Goal: Find specific fact: Find specific fact

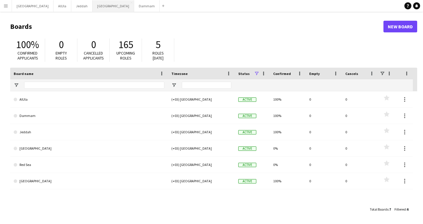
click at [93, 9] on button "London Close" at bounding box center [114, 5] width 42 height 11
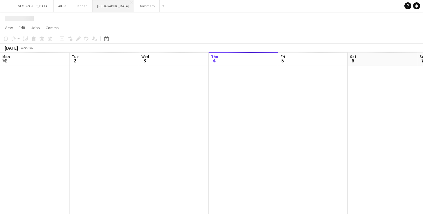
scroll to position [0, 139]
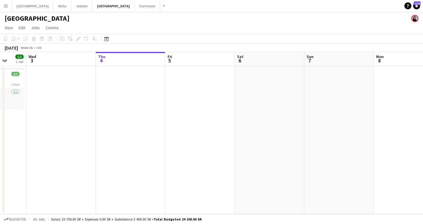
drag, startPoint x: 58, startPoint y: 56, endPoint x: 155, endPoint y: 56, distance: 97.2
click at [155, 56] on app-calendar-viewport "Sun 31 Mon 1 Tue 2 1/1 1 Job Wed 3 Thu 4 Fri 5 Sat 6 Sun 7 Mon 8 Tue 9 Wed 10 T…" at bounding box center [211, 133] width 423 height 162
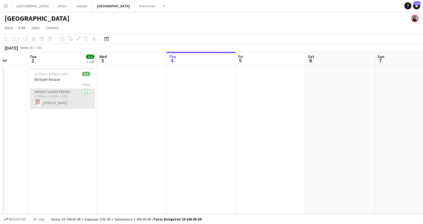
click at [71, 102] on app-card-role "04 Host & Hostesses [DATE] 11:00am-9:00pm (10h) [PERSON_NAME]" at bounding box center [62, 99] width 65 height 20
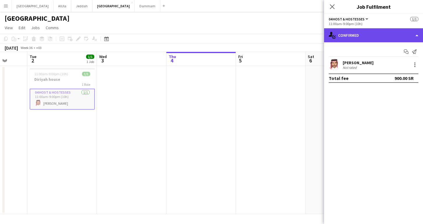
click at [415, 32] on div "single-neutral-actions-check-2 Confirmed" at bounding box center [373, 35] width 99 height 14
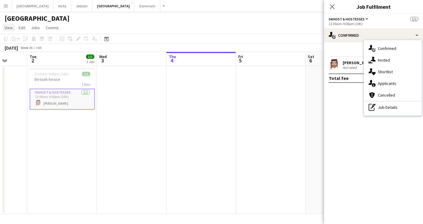
click at [13, 25] on link "View" at bounding box center [8, 28] width 13 height 8
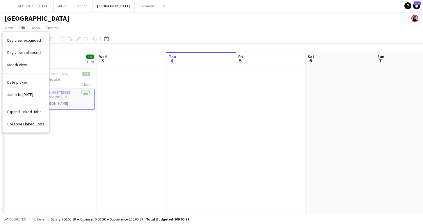
click at [75, 21] on div "[GEOGRAPHIC_DATA]" at bounding box center [211, 17] width 423 height 11
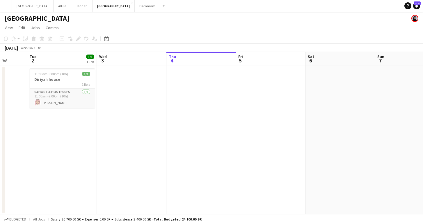
click at [7, 7] on app-icon "Menu" at bounding box center [5, 5] width 5 height 5
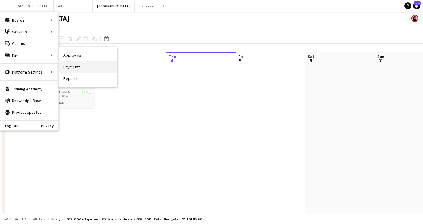
click at [70, 66] on link "Payments" at bounding box center [88, 67] width 58 height 12
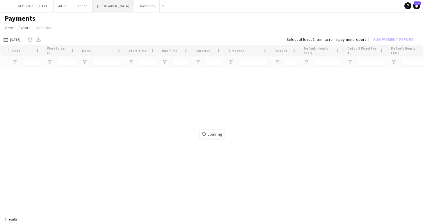
click at [93, 5] on button "London Close" at bounding box center [114, 5] width 42 height 11
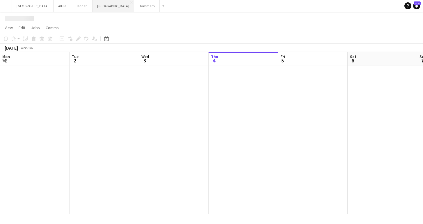
scroll to position [0, 139]
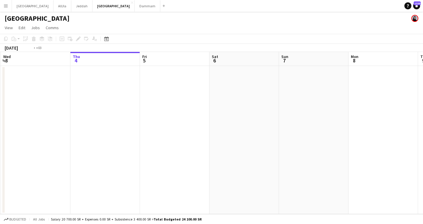
drag, startPoint x: 38, startPoint y: 63, endPoint x: 208, endPoint y: 61, distance: 170.9
click at [208, 62] on app-calendar-viewport "Mon 1 Tue 2 1/1 1 Job Wed 3 Thu 4 Fri 5 Sat 6 Sun 7 Mon 8 Tue 9 Wed 10 Thu 11 F…" at bounding box center [211, 133] width 423 height 162
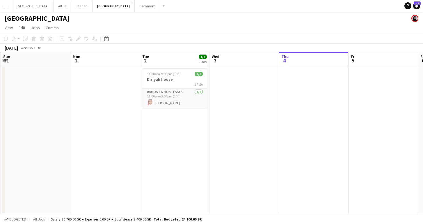
scroll to position [0, 177]
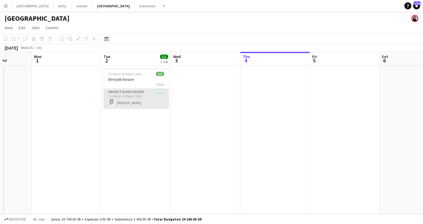
click at [145, 97] on app-card-role "04 Host & Hostesses [DATE] 11:00am-9:00pm (10h) [PERSON_NAME]" at bounding box center [136, 99] width 65 height 20
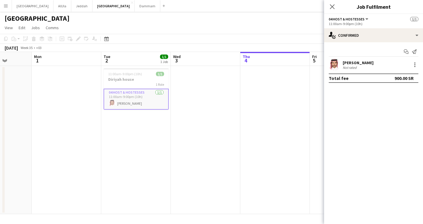
click at [369, 42] on div "Start chat Send notification [PERSON_NAME] Not rated Total fee 900.00 SR" at bounding box center [373, 64] width 99 height 45
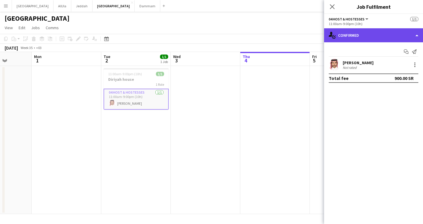
click at [369, 38] on div "single-neutral-actions-check-2 Confirmed" at bounding box center [373, 35] width 99 height 14
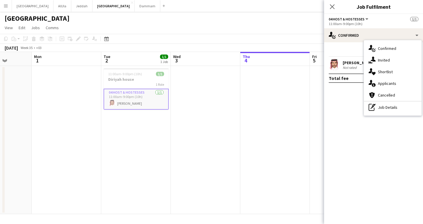
click at [348, 66] on div "Not rated" at bounding box center [350, 67] width 15 height 4
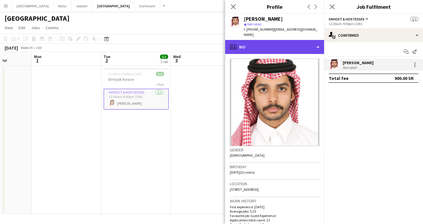
click at [279, 44] on div "profile Bio" at bounding box center [274, 47] width 99 height 14
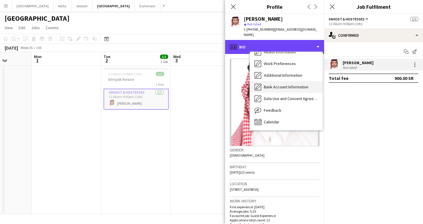
scroll to position [66, 0]
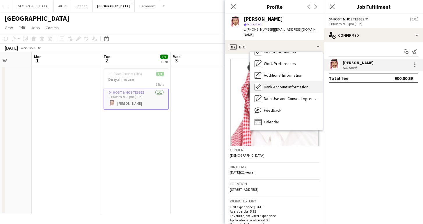
click at [277, 84] on span "Bank Account Information" at bounding box center [286, 86] width 45 height 5
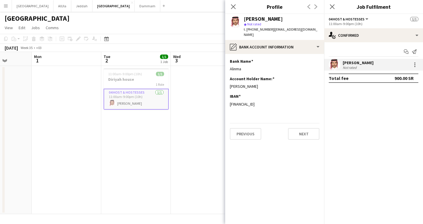
drag, startPoint x: 283, startPoint y: 97, endPoint x: 227, endPoint y: 100, distance: 56.9
click at [227, 100] on app-section-data-types "Bank Name Edit this field Alinma Account Holder Name: Edit this field [PERSON_N…" at bounding box center [274, 139] width 99 height 170
copy div "[FINANCIAL_ID]"
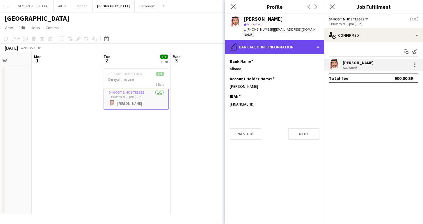
click at [260, 43] on div "pencil4 Bank Account Information" at bounding box center [274, 47] width 99 height 14
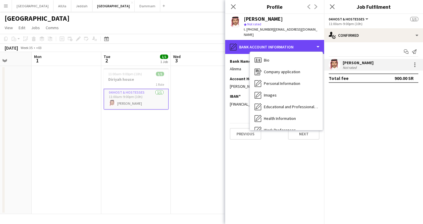
scroll to position [0, 0]
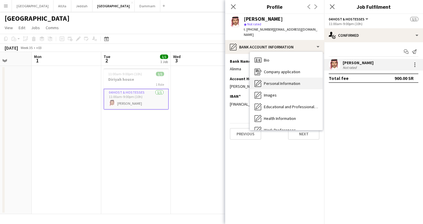
click at [276, 81] on span "Personal Information" at bounding box center [282, 83] width 36 height 5
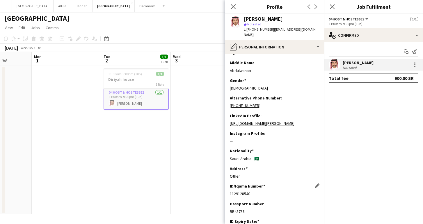
scroll to position [36, 0]
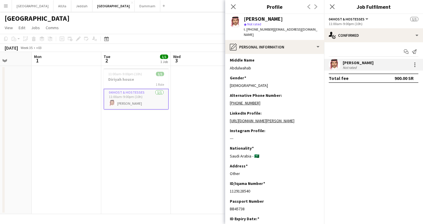
drag, startPoint x: 252, startPoint y: 189, endPoint x: 227, endPoint y: 189, distance: 25.0
click at [227, 189] on app-section-data-types "First Name: Edit this field [PERSON_NAME] Last Name: Edit this field [GEOGRAPHI…" at bounding box center [274, 139] width 99 height 170
copy div "1129128540"
